Goal: Information Seeking & Learning: Learn about a topic

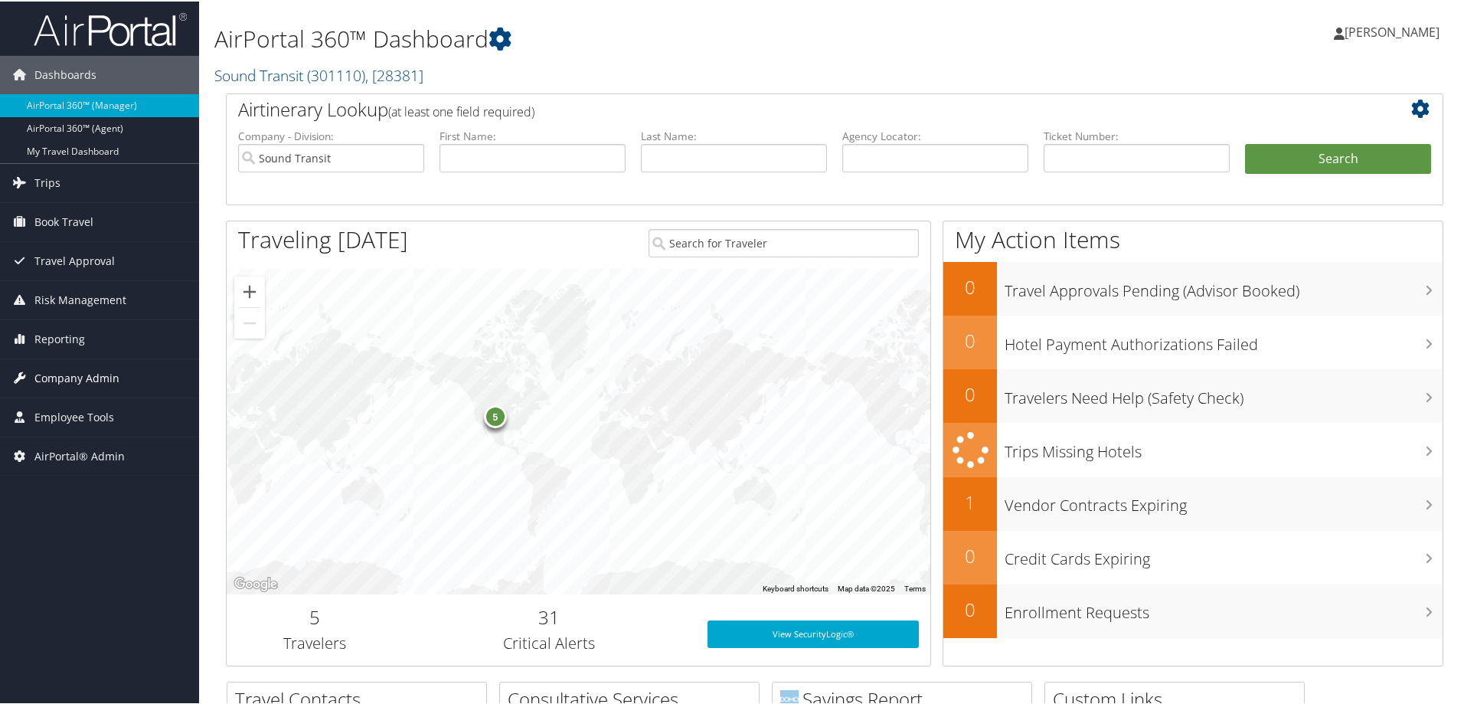
click at [84, 378] on span "Company Admin" at bounding box center [76, 377] width 85 height 38
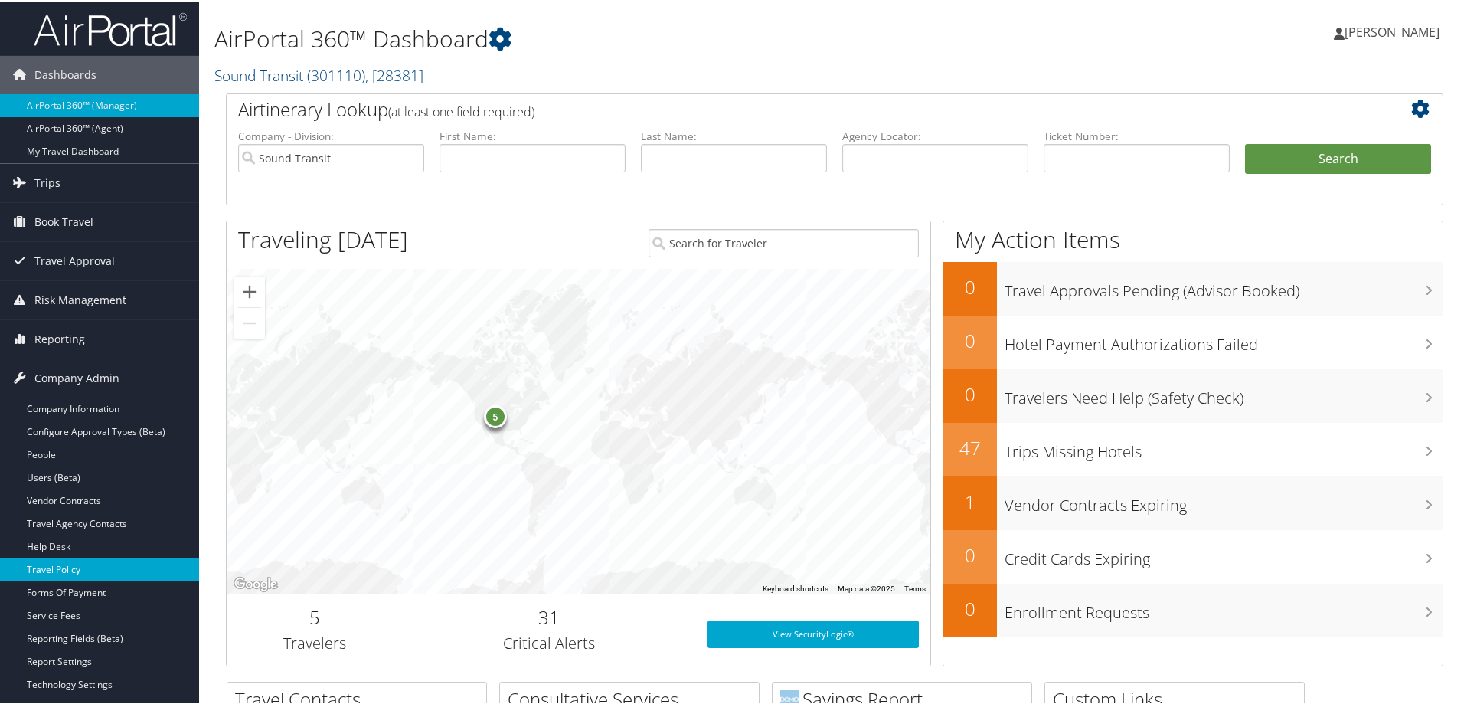
click at [77, 567] on link "Travel Policy" at bounding box center [99, 568] width 199 height 23
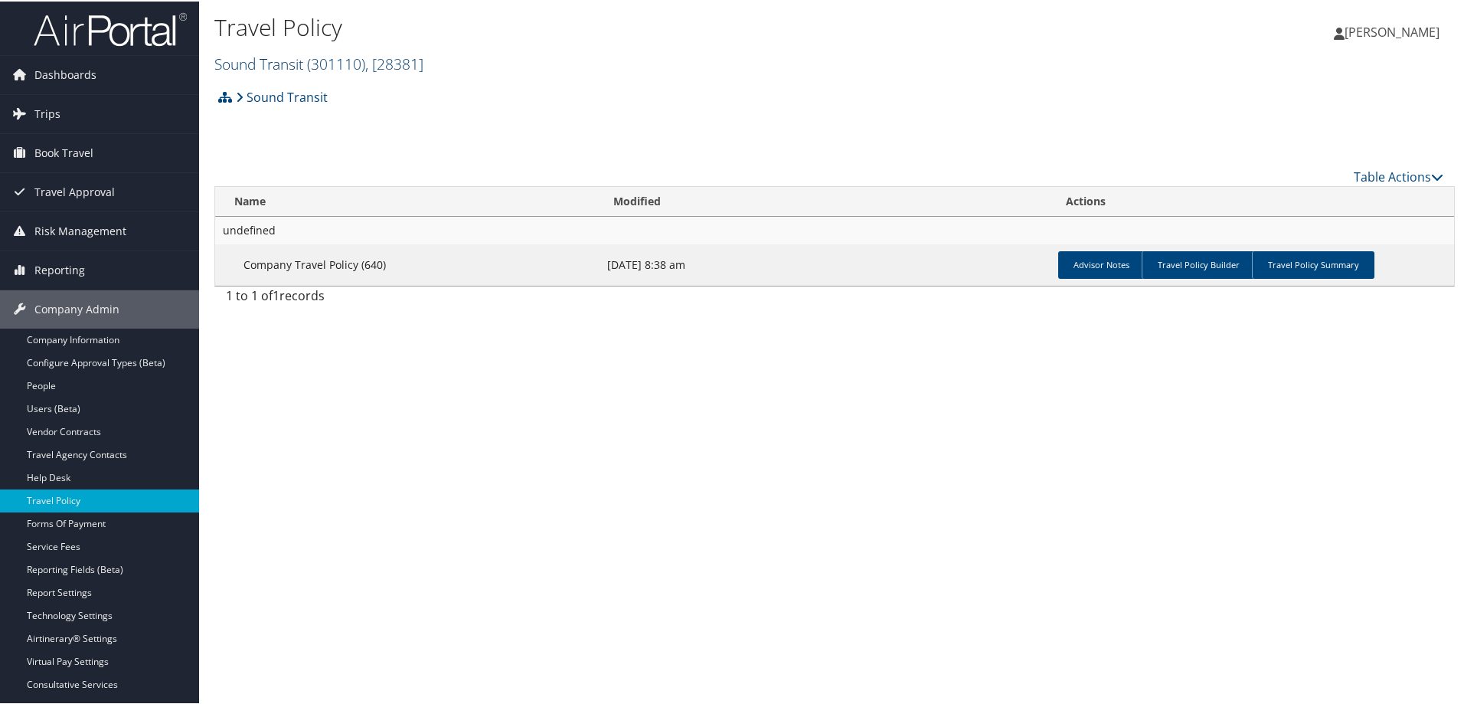
click at [294, 60] on link "Sound Transit ( 301110 ) , [ 28381 ]" at bounding box center [318, 62] width 209 height 21
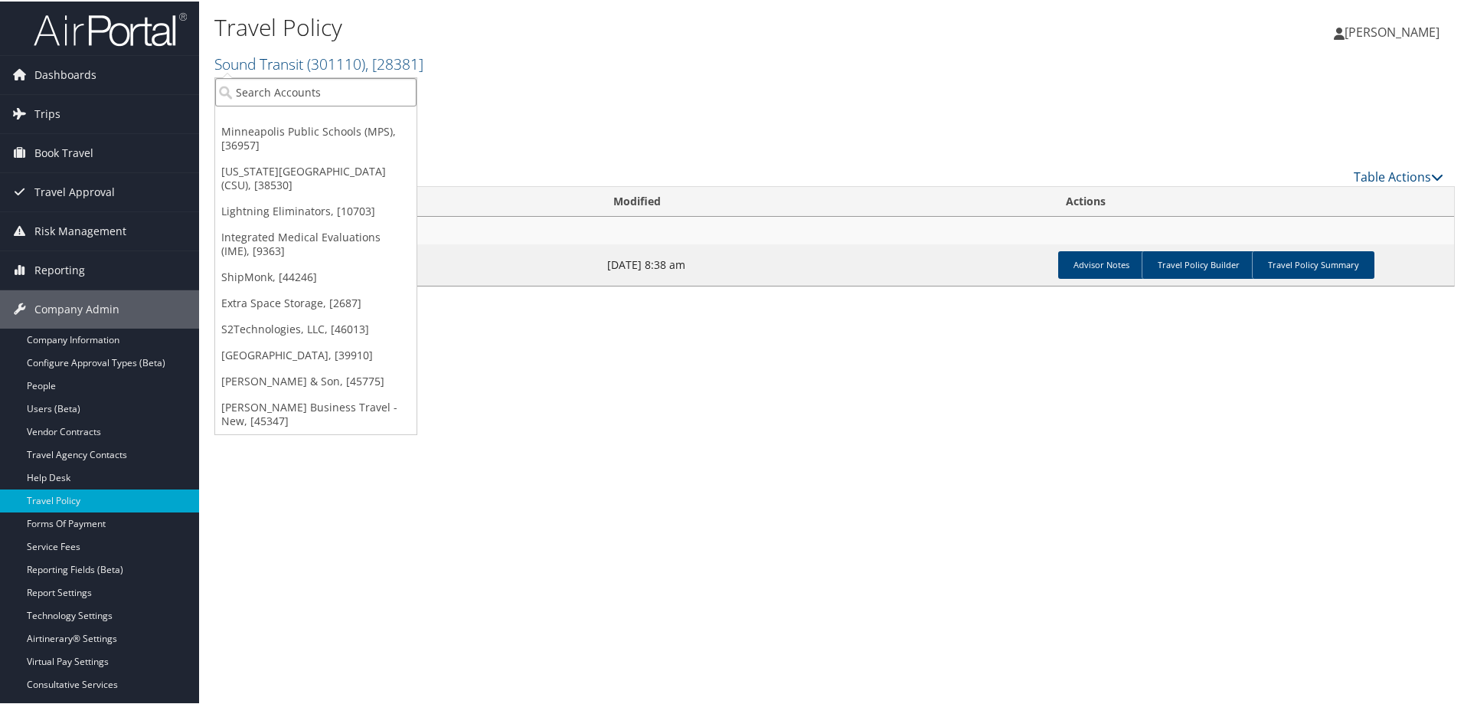
click at [312, 91] on input "search" at bounding box center [315, 91] width 201 height 28
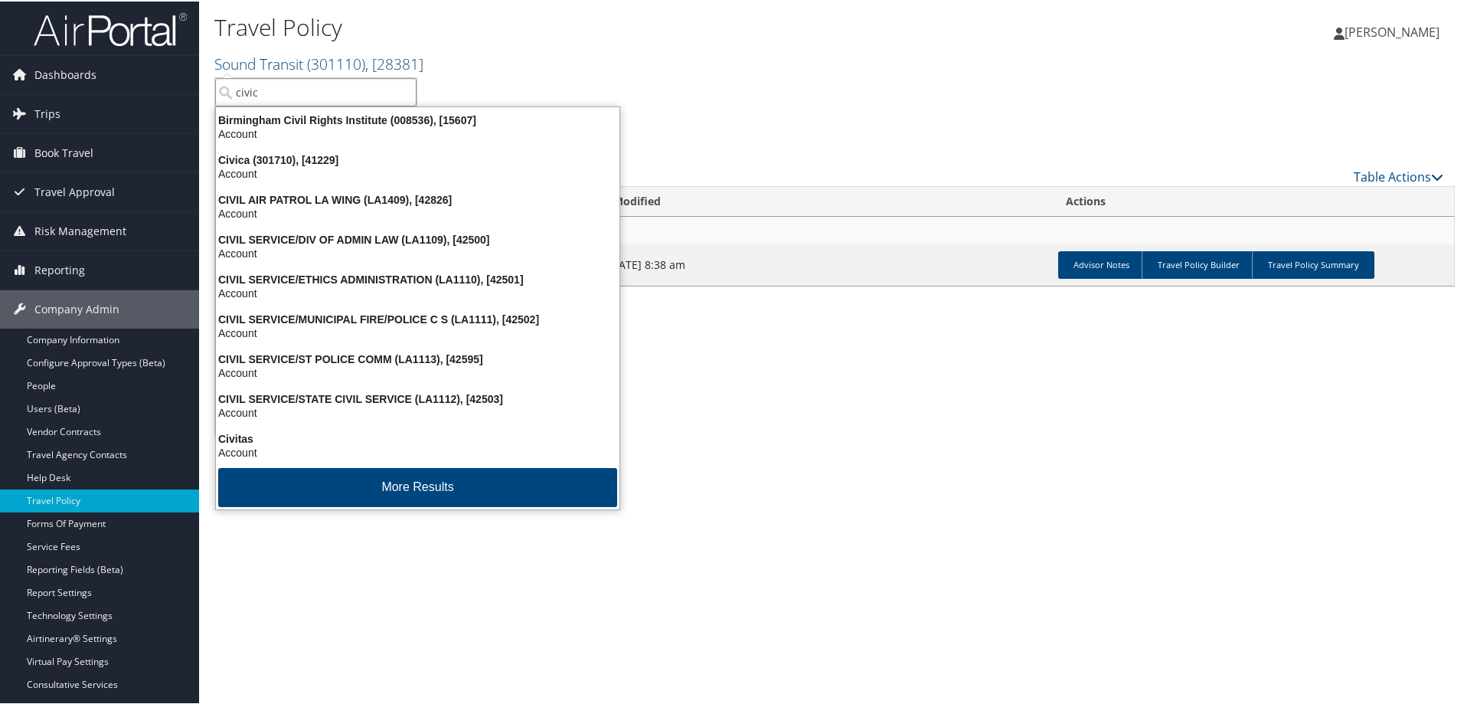
type input "civica"
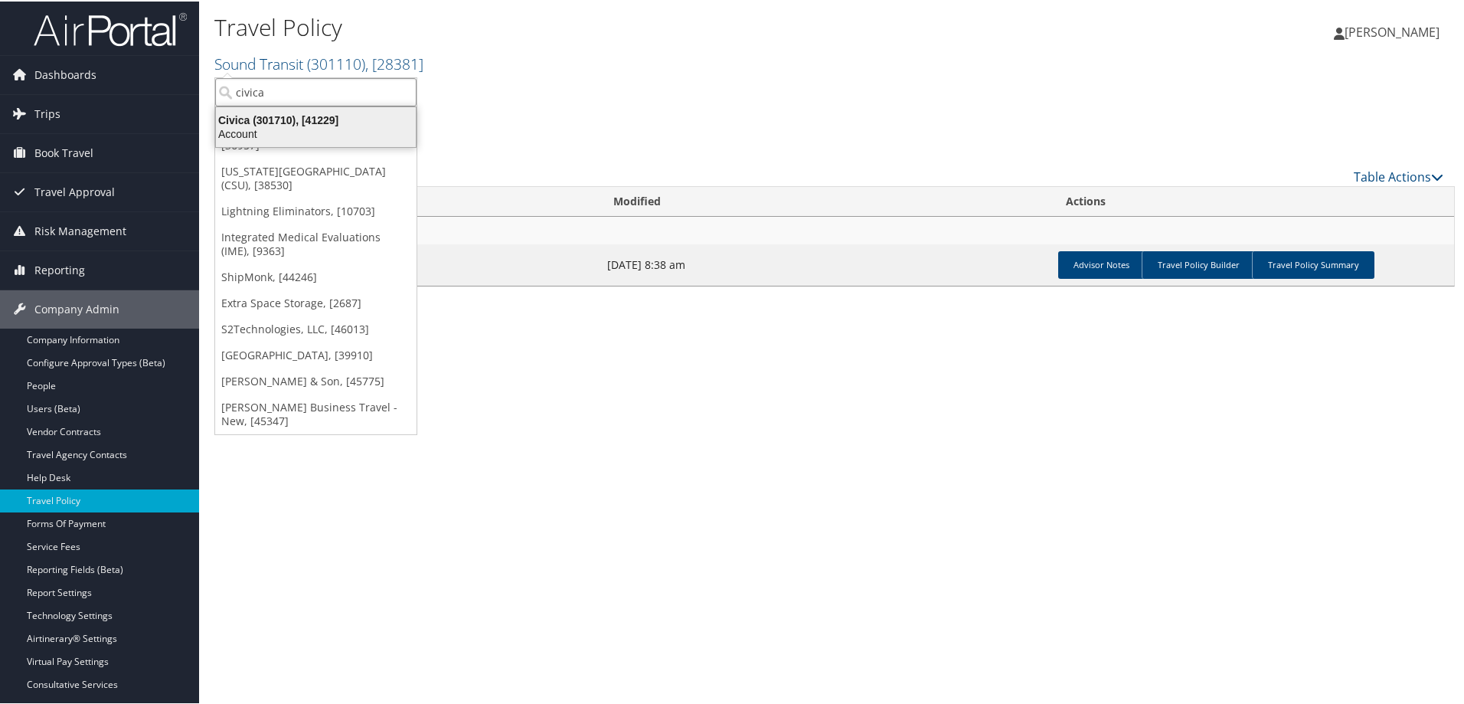
click at [283, 136] on div "Account" at bounding box center [316, 133] width 218 height 14
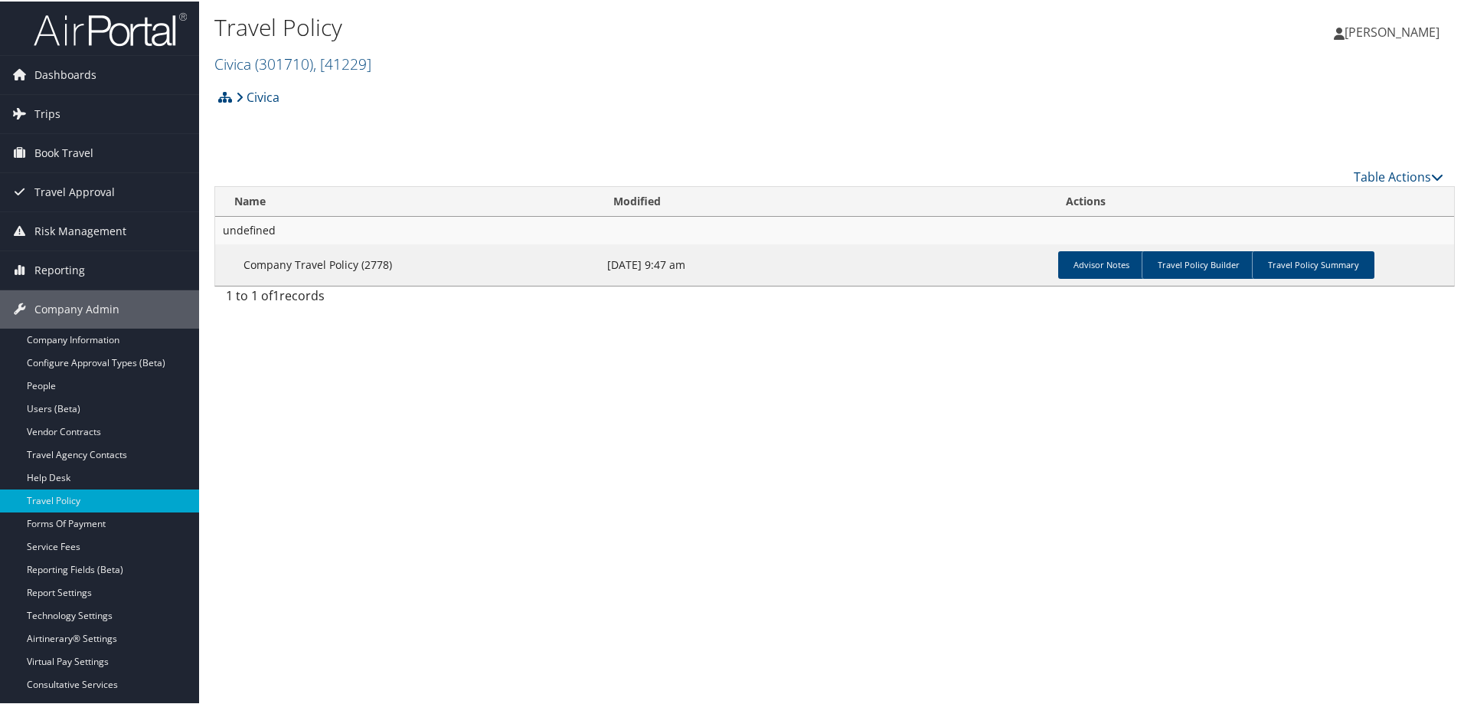
drag, startPoint x: 1309, startPoint y: 244, endPoint x: 1304, endPoint y: 252, distance: 9.3
click at [1309, 244] on td "Advisor Notes Travel Policy Builder Travel Policy Summary" at bounding box center [1253, 263] width 402 height 41
click at [1300, 260] on link "Travel Policy Summary" at bounding box center [1313, 264] width 123 height 28
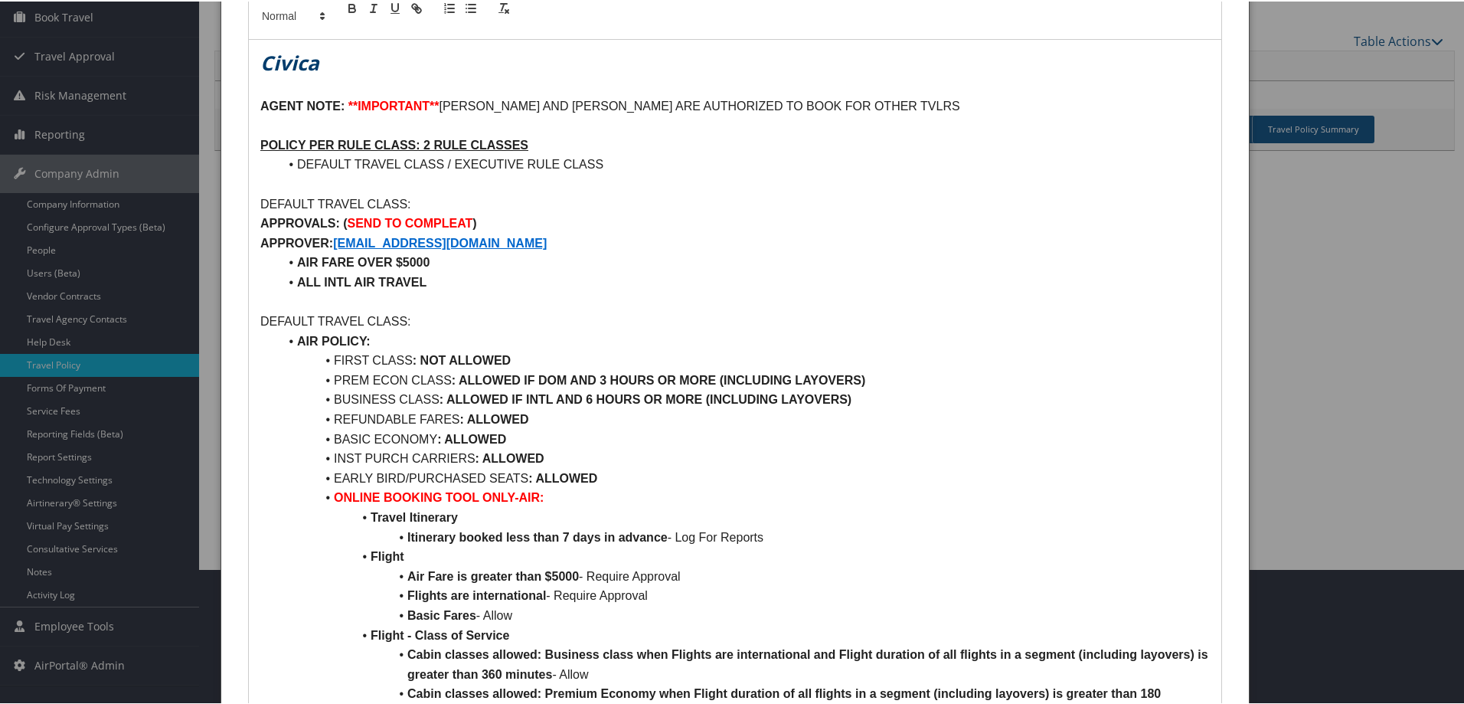
scroll to position [153, 0]
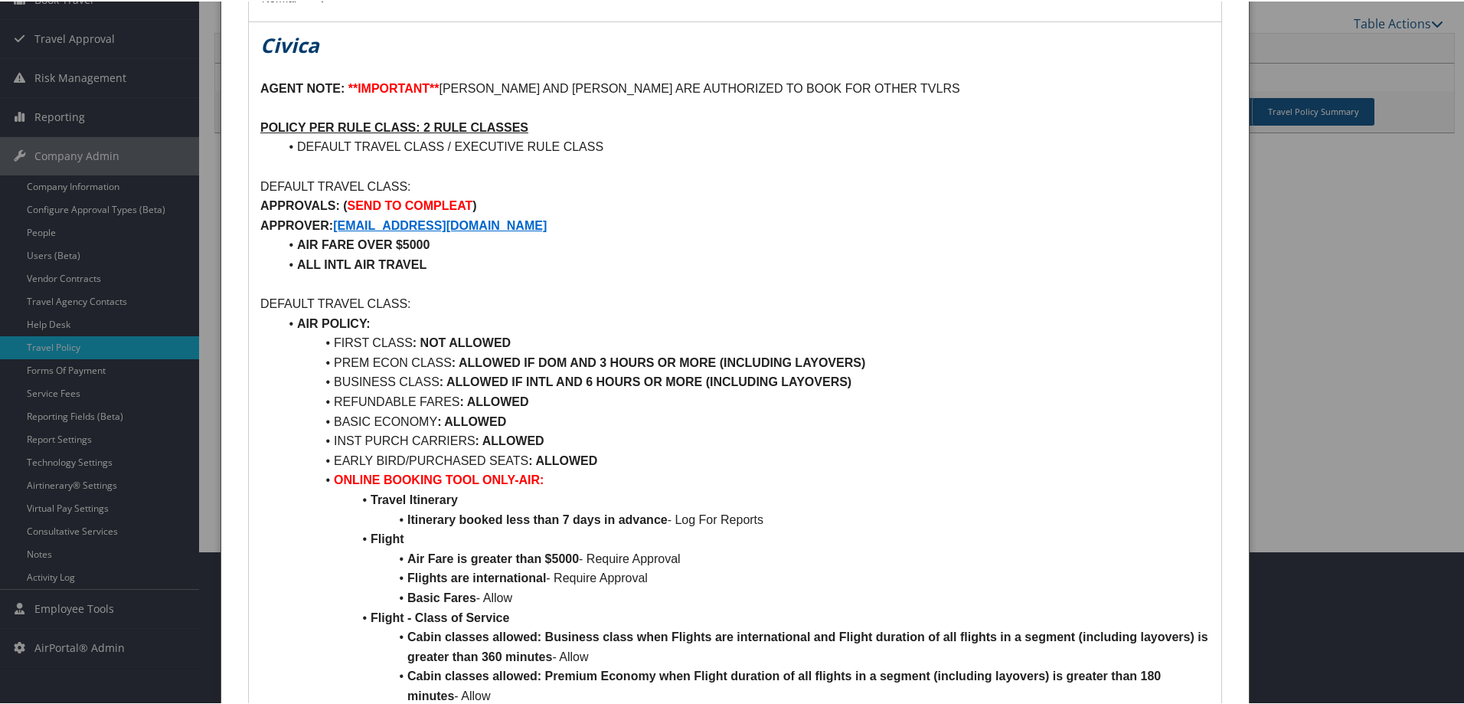
drag, startPoint x: 534, startPoint y: 401, endPoint x: 323, endPoint y: 336, distance: 221.1
click at [515, 255] on li "ALL INTL AIR TRAVEL" at bounding box center [744, 263] width 931 height 20
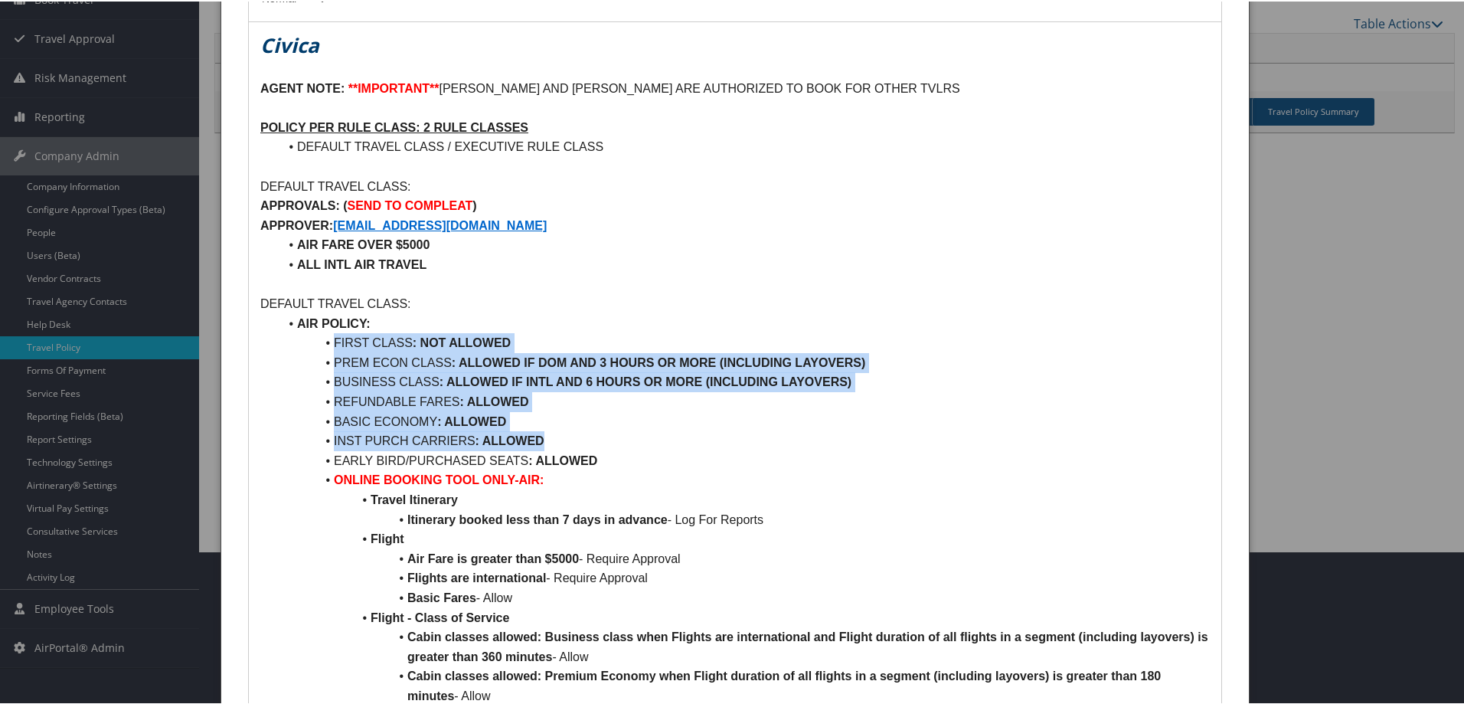
drag, startPoint x: 336, startPoint y: 334, endPoint x: 590, endPoint y: 446, distance: 277.0
click at [577, 440] on li "INST PURCH CARRIERS : ALLOWED" at bounding box center [744, 440] width 931 height 20
click at [544, 433] on li "INST PURCH CARRIERS : ALLOWED" at bounding box center [744, 440] width 931 height 20
drag, startPoint x: 547, startPoint y: 434, endPoint x: 318, endPoint y: 328, distance: 252.9
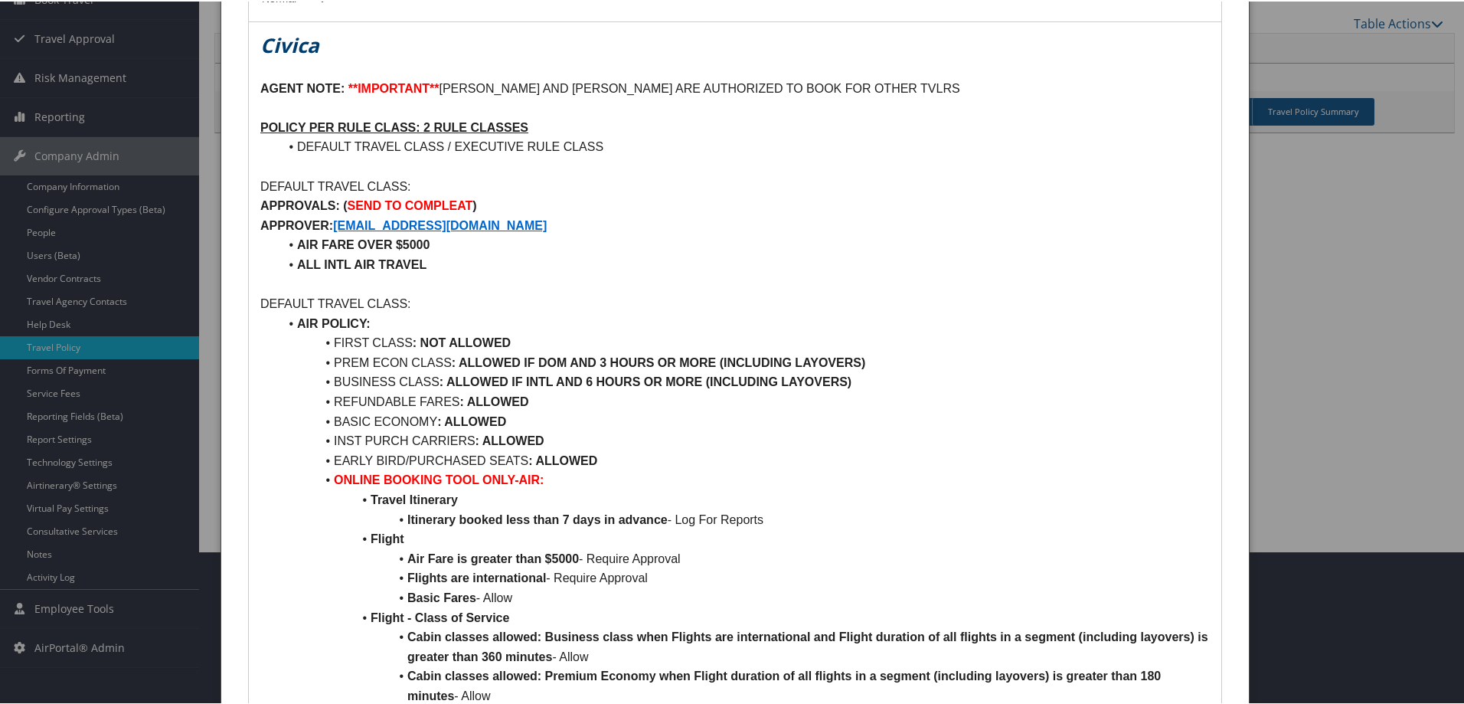
click at [589, 449] on li "EARLY BIRD/PURCHASED SEATS : ALLOWED" at bounding box center [744, 459] width 931 height 20
drag, startPoint x: 610, startPoint y: 459, endPoint x: 319, endPoint y: 339, distance: 313.8
click at [590, 262] on li "ALL INTL AIR TRAVEL" at bounding box center [744, 263] width 931 height 20
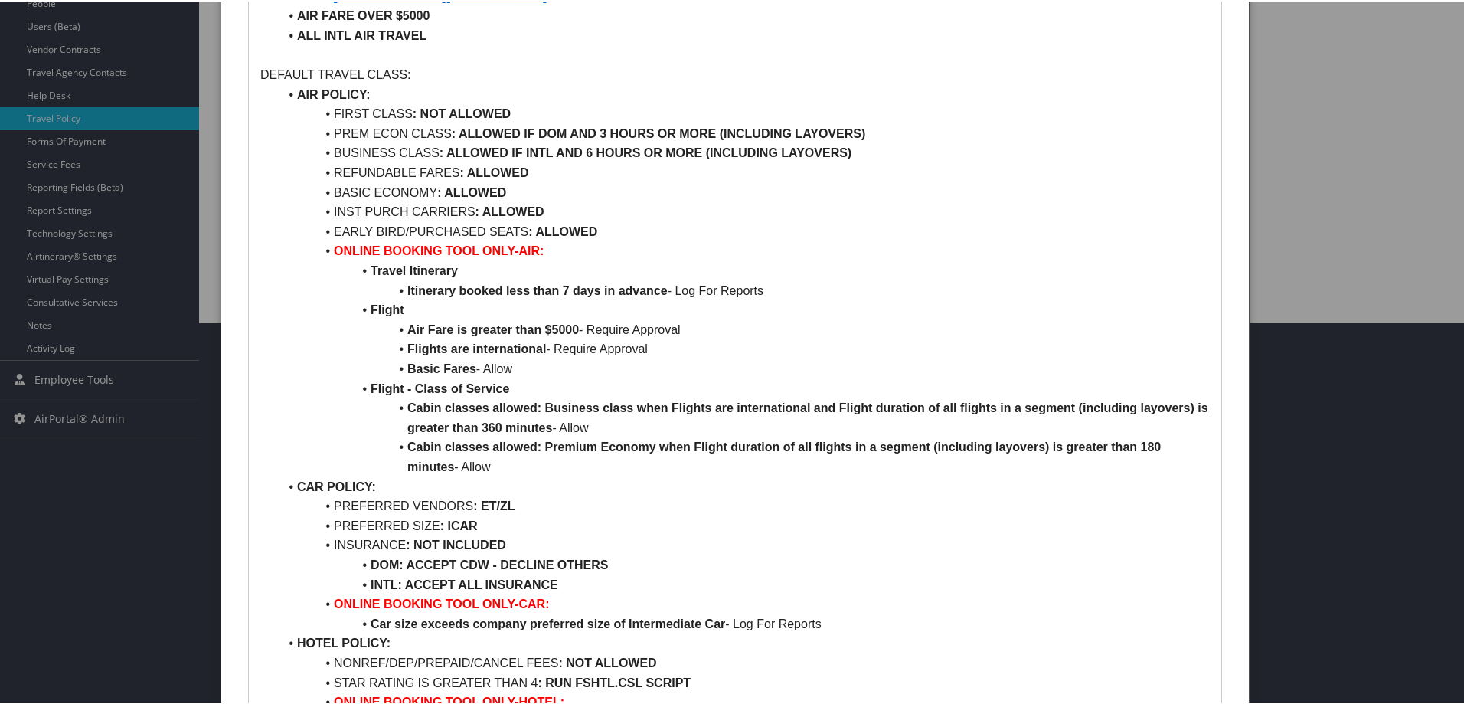
scroll to position [383, 0]
click at [1104, 573] on li "INTL: ACCEPT ALL INSURANCE" at bounding box center [744, 583] width 931 height 20
drag, startPoint x: 1304, startPoint y: 362, endPoint x: 1234, endPoint y: 215, distance: 162.7
click at [1304, 363] on div at bounding box center [735, 352] width 1470 height 704
click at [1448, 355] on div at bounding box center [735, 352] width 1470 height 704
